Goal: Download file/media

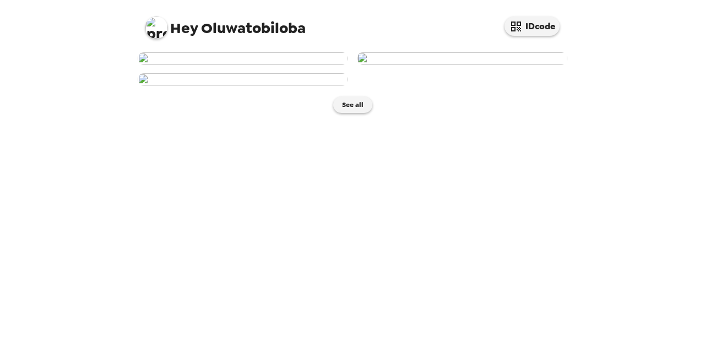
scroll to position [8, 0]
click at [479, 64] on img at bounding box center [462, 58] width 210 height 12
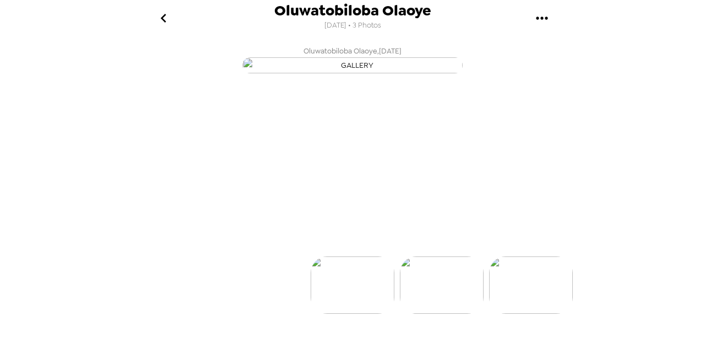
scroll to position [0, 88]
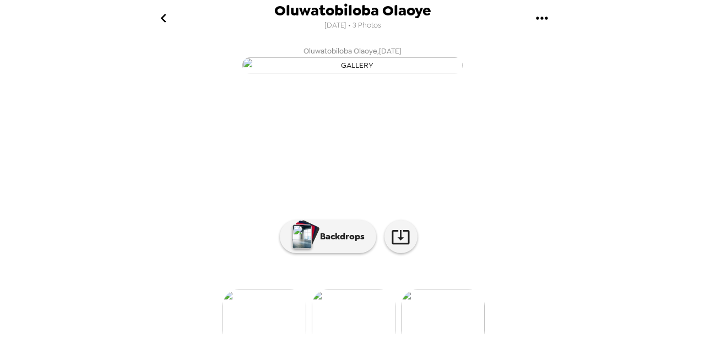
click at [529, 20] on button "gallery menu" at bounding box center [542, 18] width 36 height 36
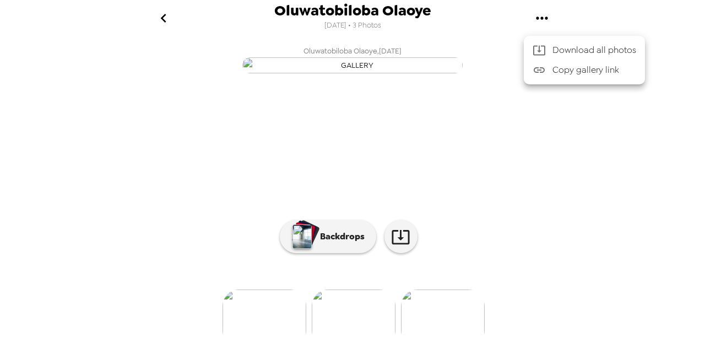
click at [602, 57] on li "Download all photos" at bounding box center [584, 50] width 121 height 20
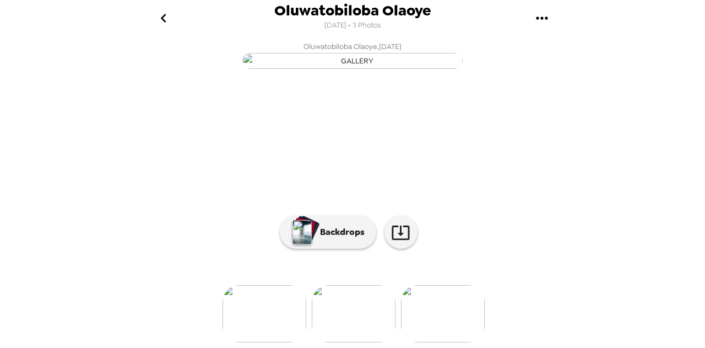
scroll to position [0, 0]
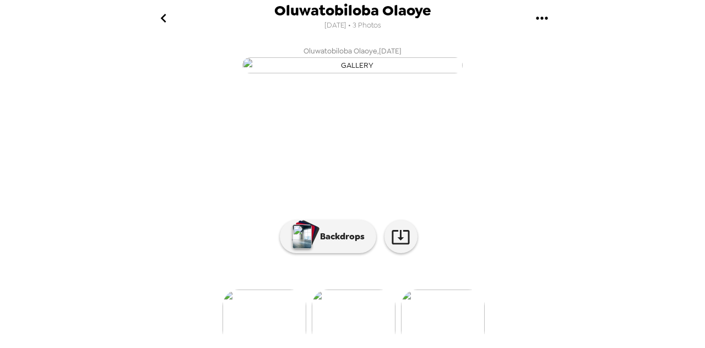
click at [538, 23] on icon "gallery menu" at bounding box center [542, 18] width 18 height 18
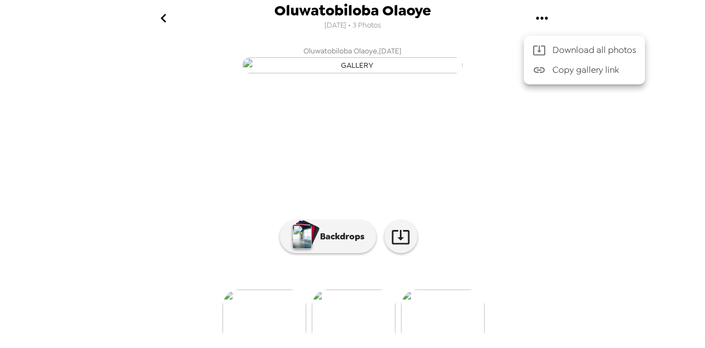
click at [443, 288] on div at bounding box center [352, 174] width 705 height 348
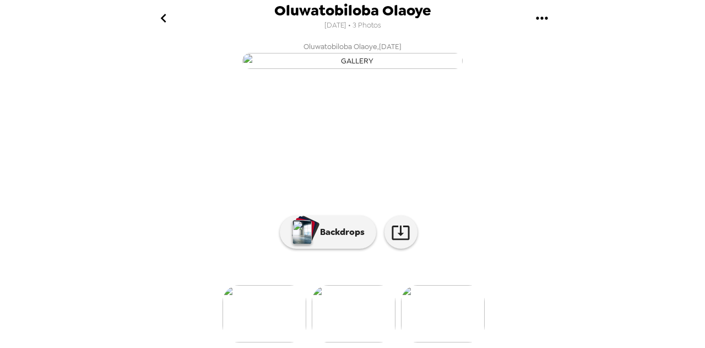
scroll to position [129, 0]
click at [395, 225] on icon at bounding box center [401, 232] width 18 height 14
